Goal: Task Accomplishment & Management: Manage account settings

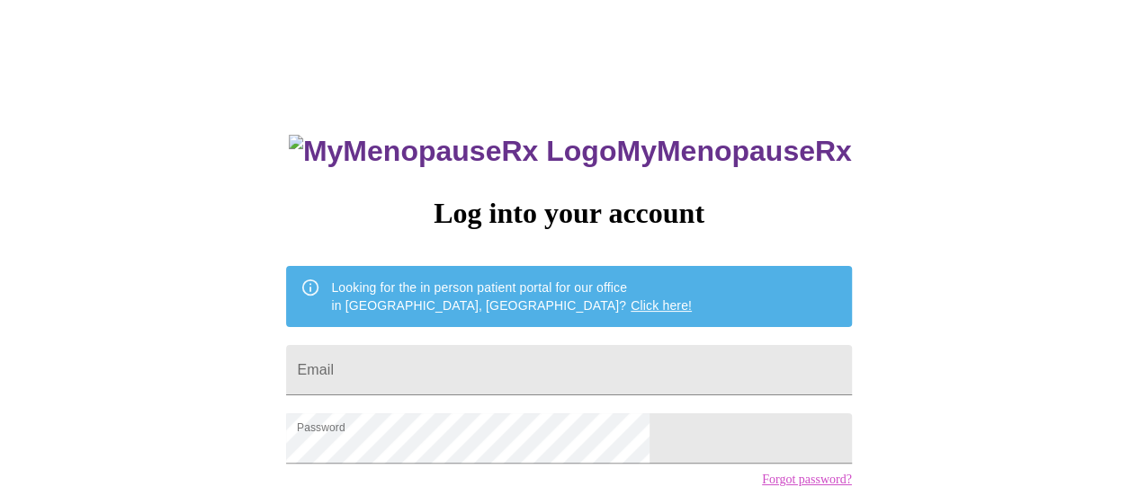
scroll to position [90, 0]
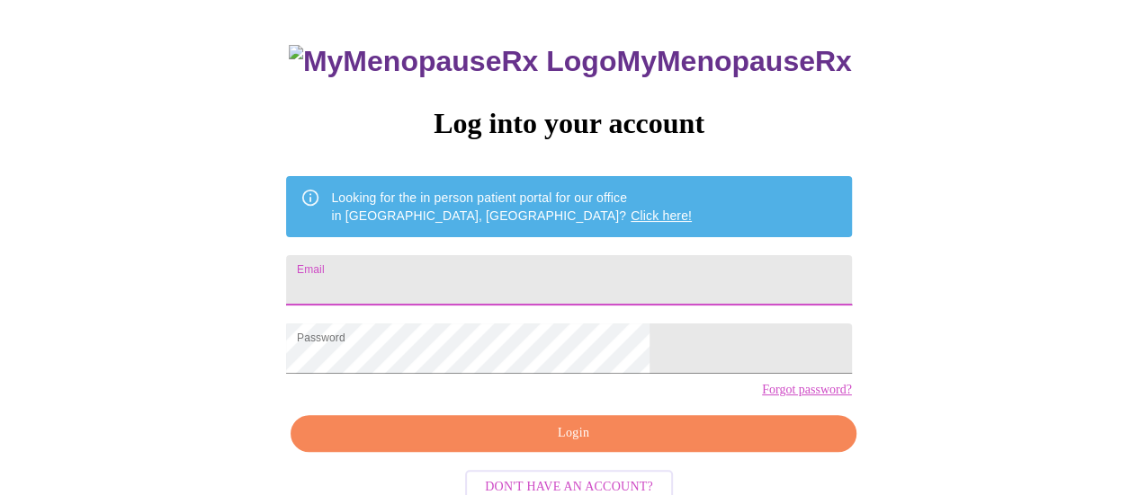
click at [564, 262] on input "Email" at bounding box center [568, 280] width 565 height 50
type input "Suzanne.staiton@gmail.com"
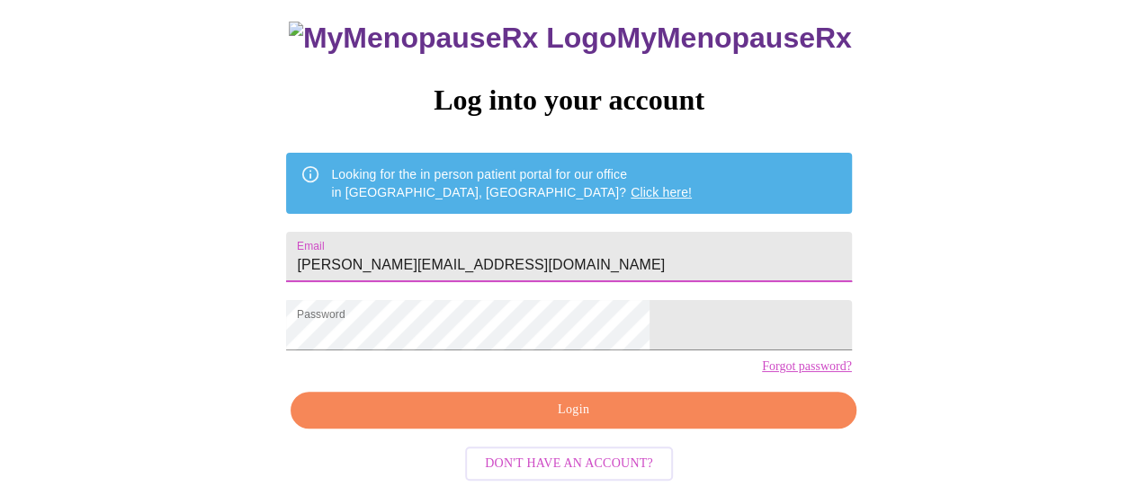
scroll to position [138, 0]
click at [580, 422] on span "Login" at bounding box center [572, 410] width 523 height 22
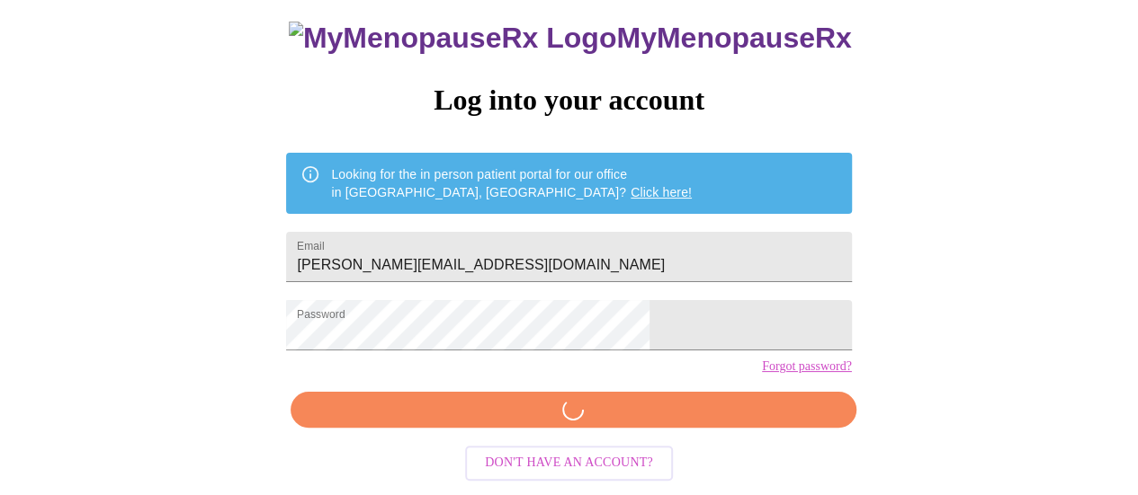
scroll to position [137, 0]
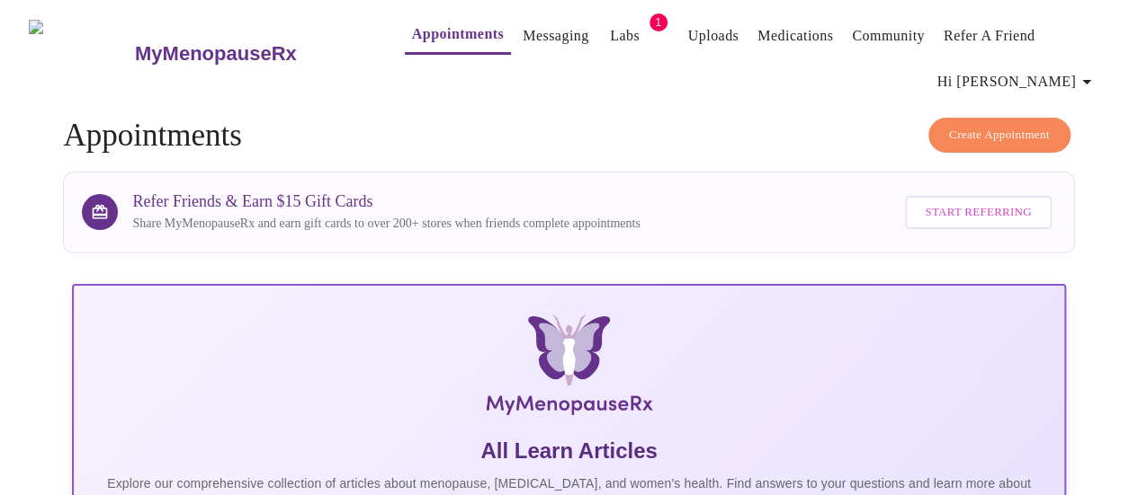
click at [610, 32] on link "Labs" at bounding box center [625, 35] width 30 height 25
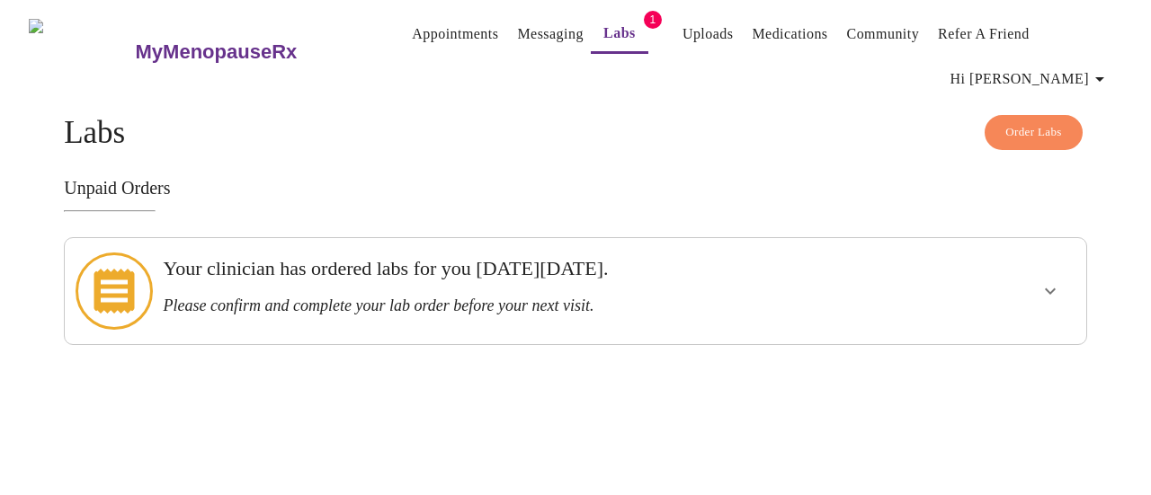
click at [112, 280] on icon at bounding box center [114, 291] width 40 height 45
click at [1056, 289] on icon "show more" at bounding box center [1050, 292] width 11 height 6
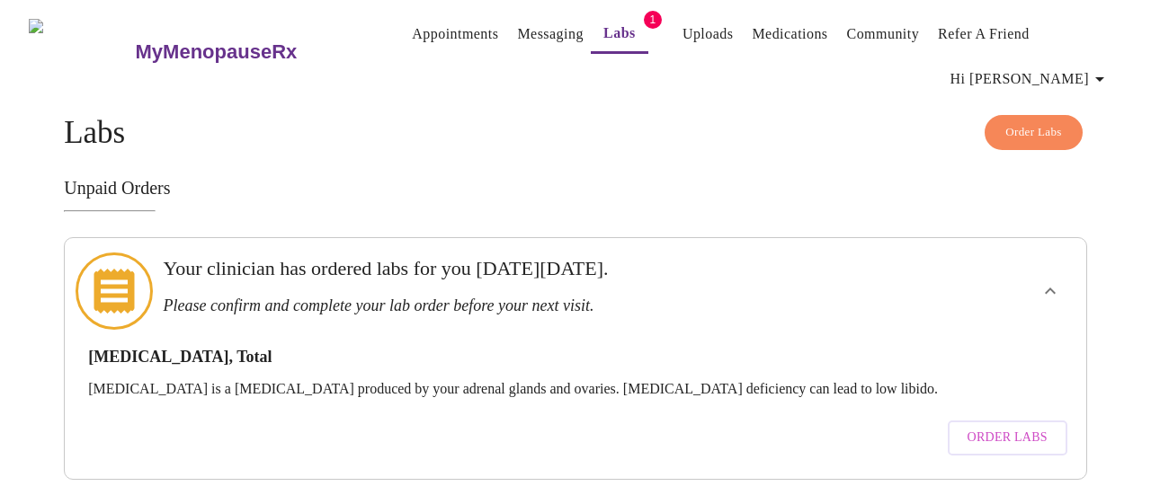
click at [1031, 427] on span "Order Labs" at bounding box center [1008, 438] width 80 height 22
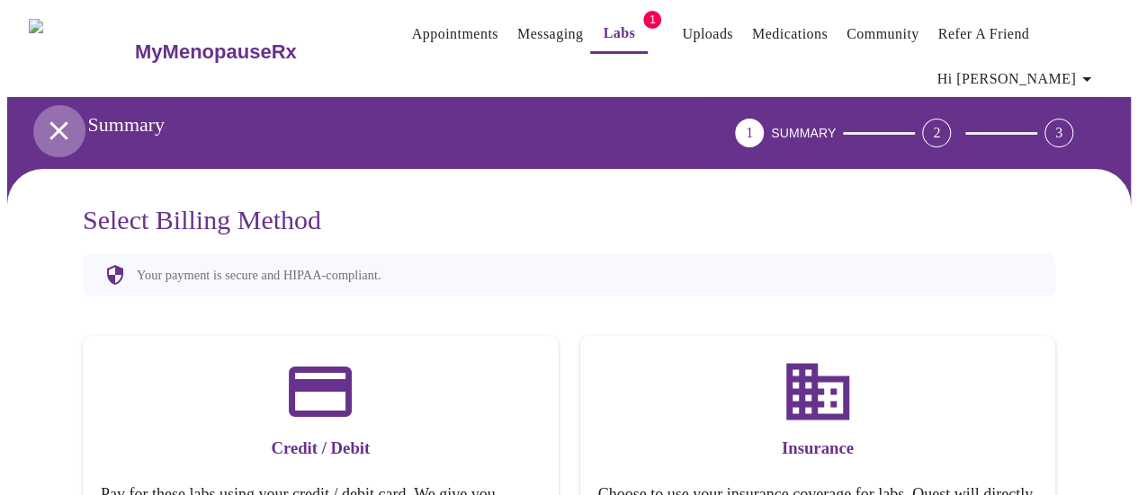
click at [49, 121] on icon "open drawer" at bounding box center [58, 130] width 18 height 18
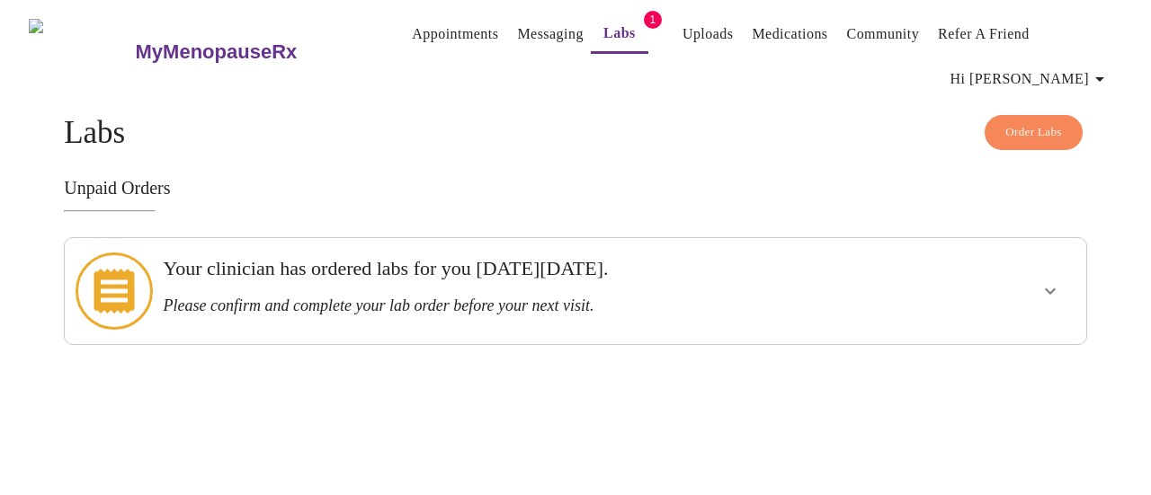
click at [1061, 289] on icon "show more" at bounding box center [1051, 292] width 22 height 22
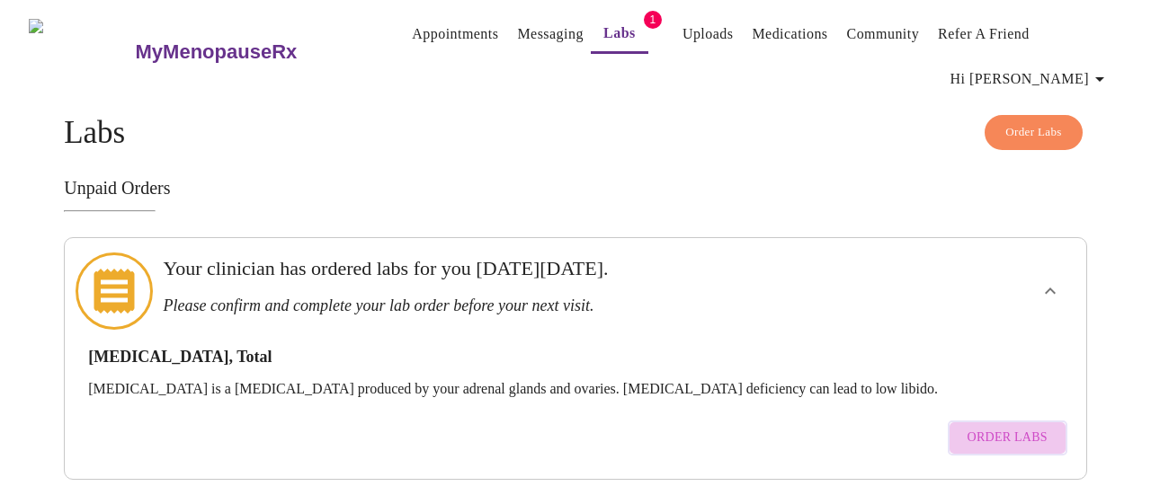
click at [1037, 427] on span "Order Labs" at bounding box center [1008, 438] width 80 height 22
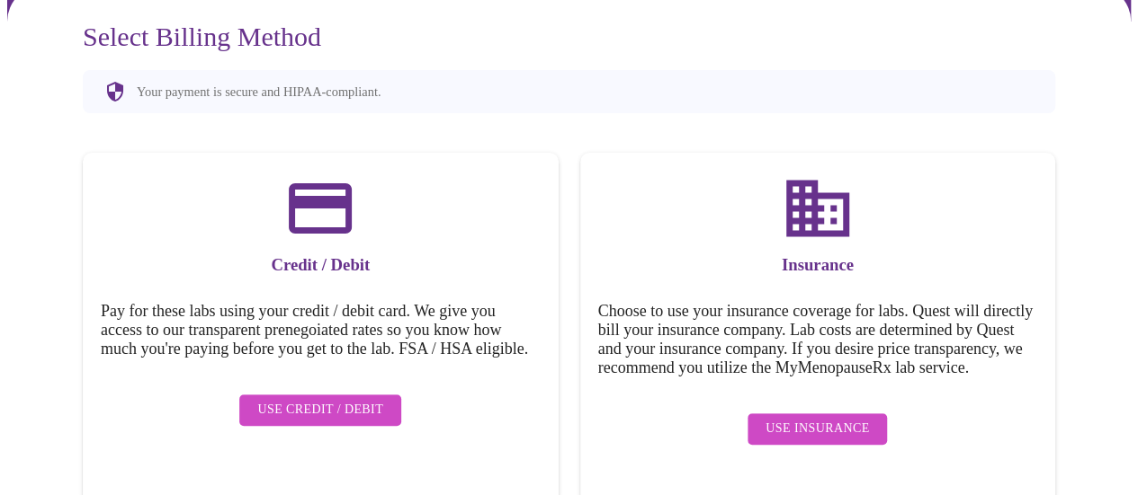
scroll to position [183, 0]
click at [799, 436] on span "Use Insurance" at bounding box center [816, 429] width 103 height 22
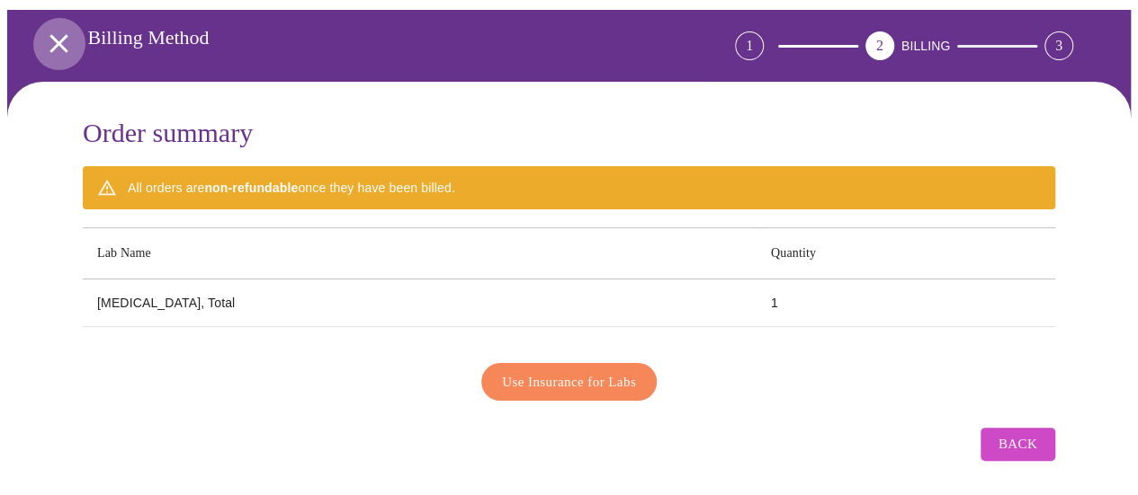
click at [46, 35] on icon "open drawer" at bounding box center [58, 43] width 31 height 31
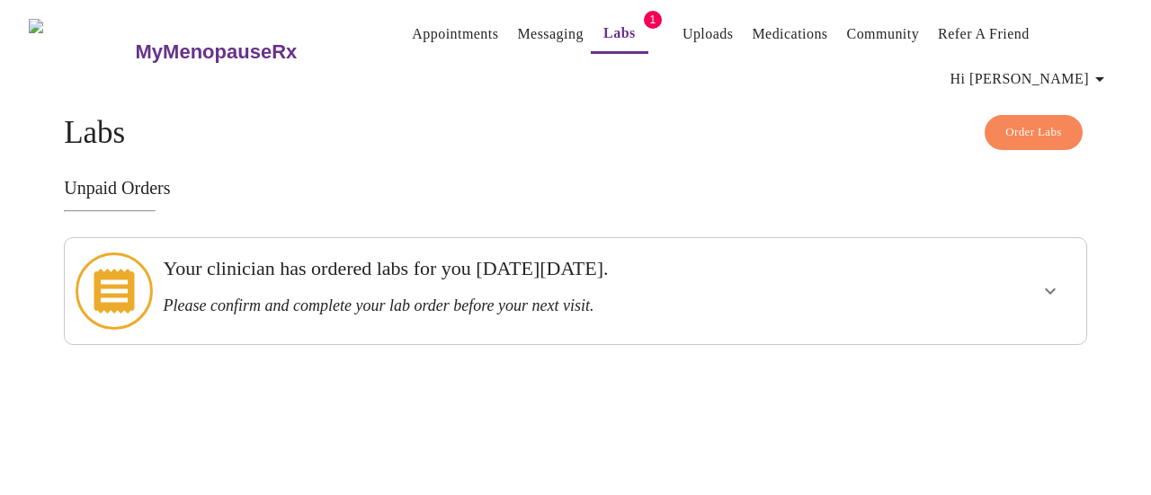
click at [1104, 69] on icon "button" at bounding box center [1100, 79] width 22 height 22
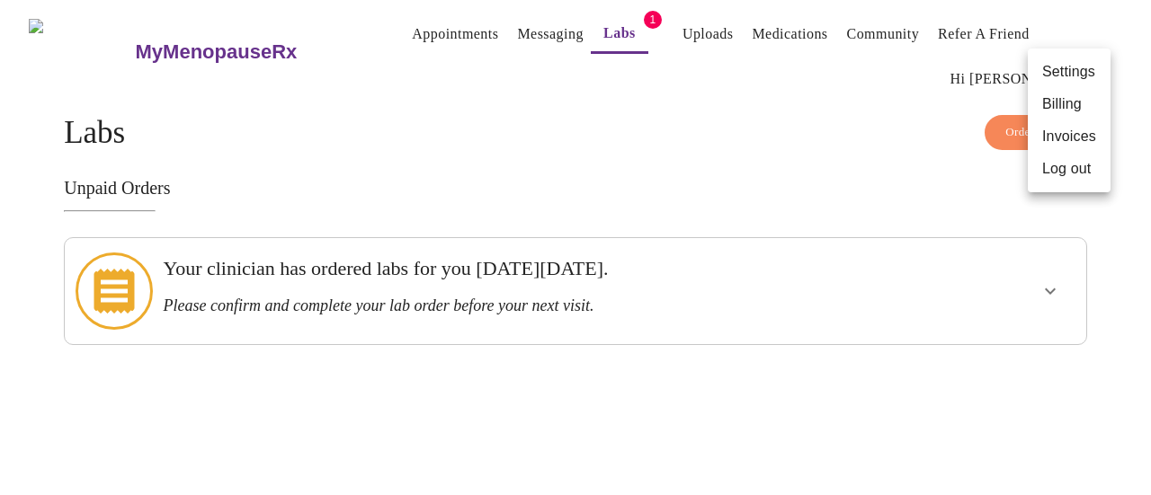
click at [915, 183] on div at bounding box center [575, 247] width 1151 height 495
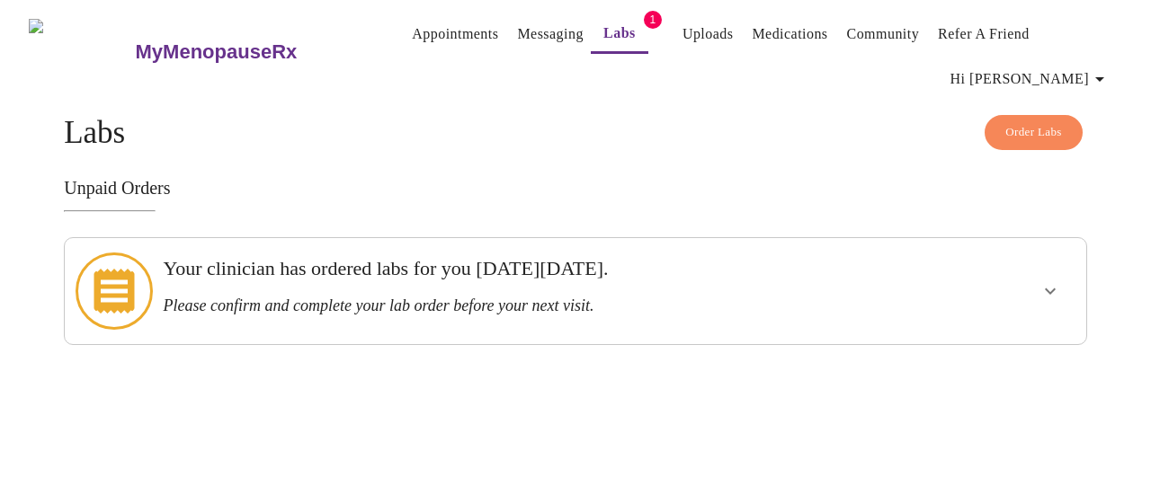
click at [694, 31] on link "Uploads" at bounding box center [708, 34] width 51 height 25
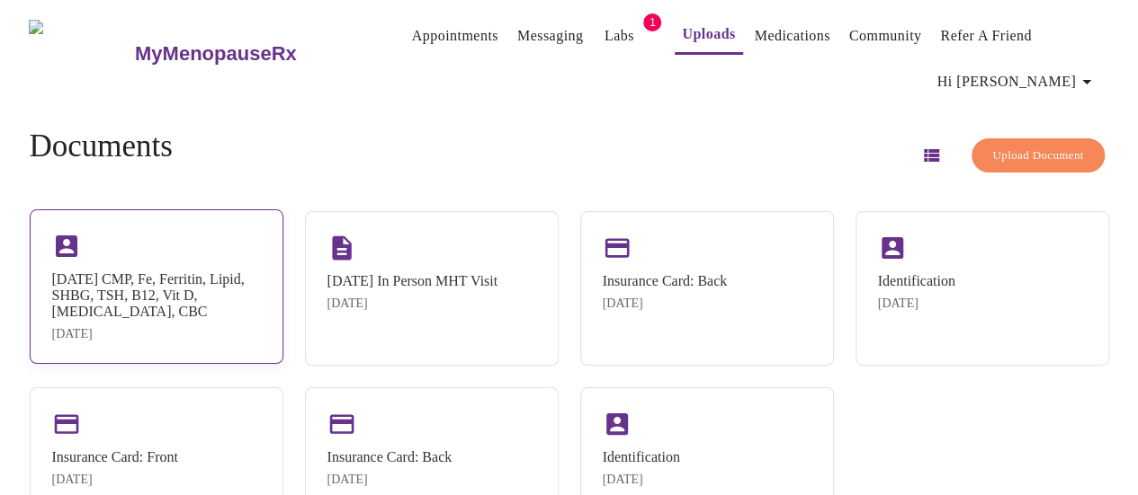
click at [139, 319] on div "7/22/25 CMP, Fe, Ferritin, Lipid, SHBG, TSH, B12, Vit D, Testosterone, CBC" at bounding box center [156, 296] width 209 height 49
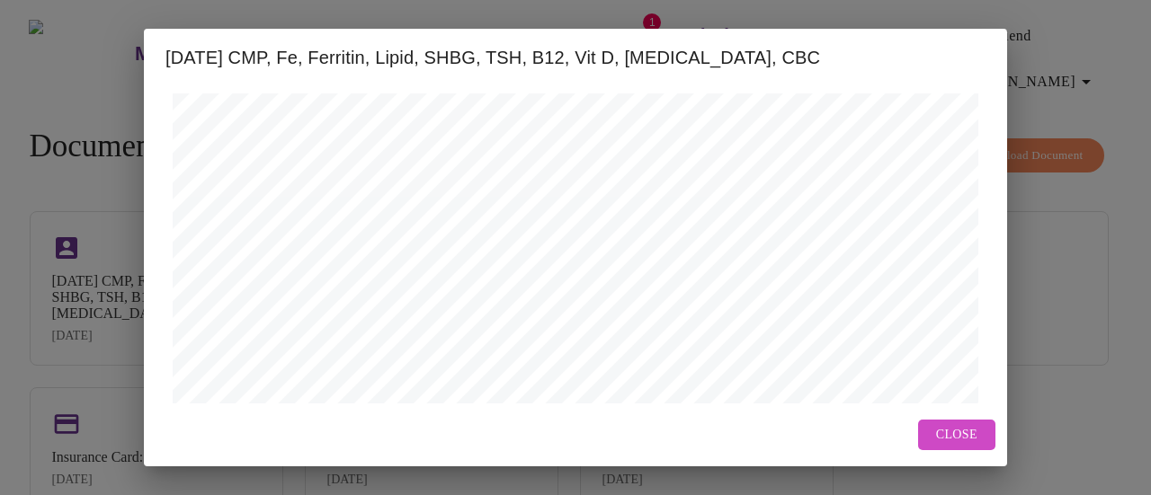
click at [961, 430] on span "Close" at bounding box center [956, 435] width 41 height 22
